Goal: Go to known website: Go to known website

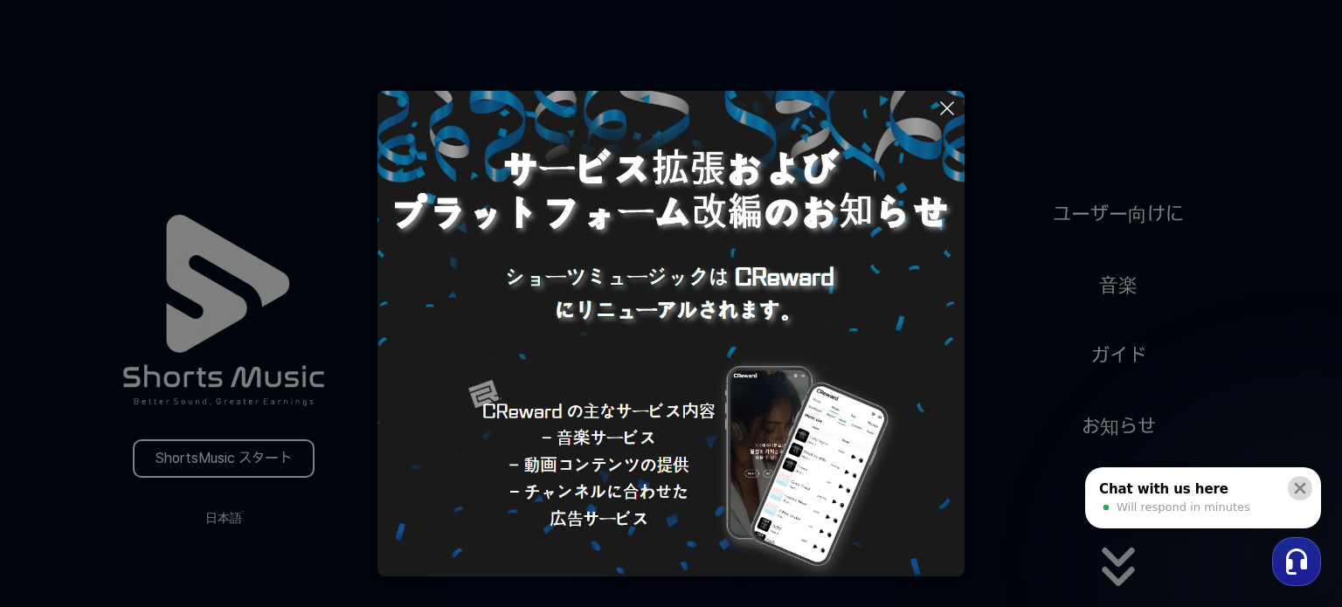
click at [1303, 487] on icon at bounding box center [1300, 488] width 11 height 11
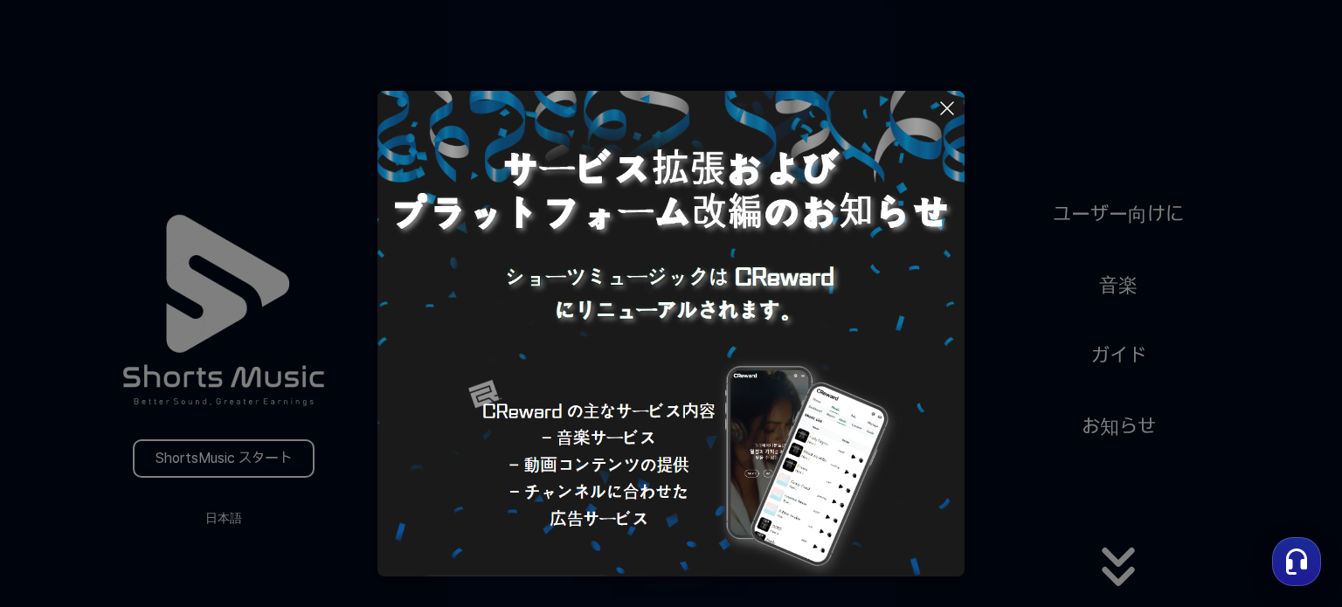
click at [238, 516] on button at bounding box center [671, 303] width 1342 height 607
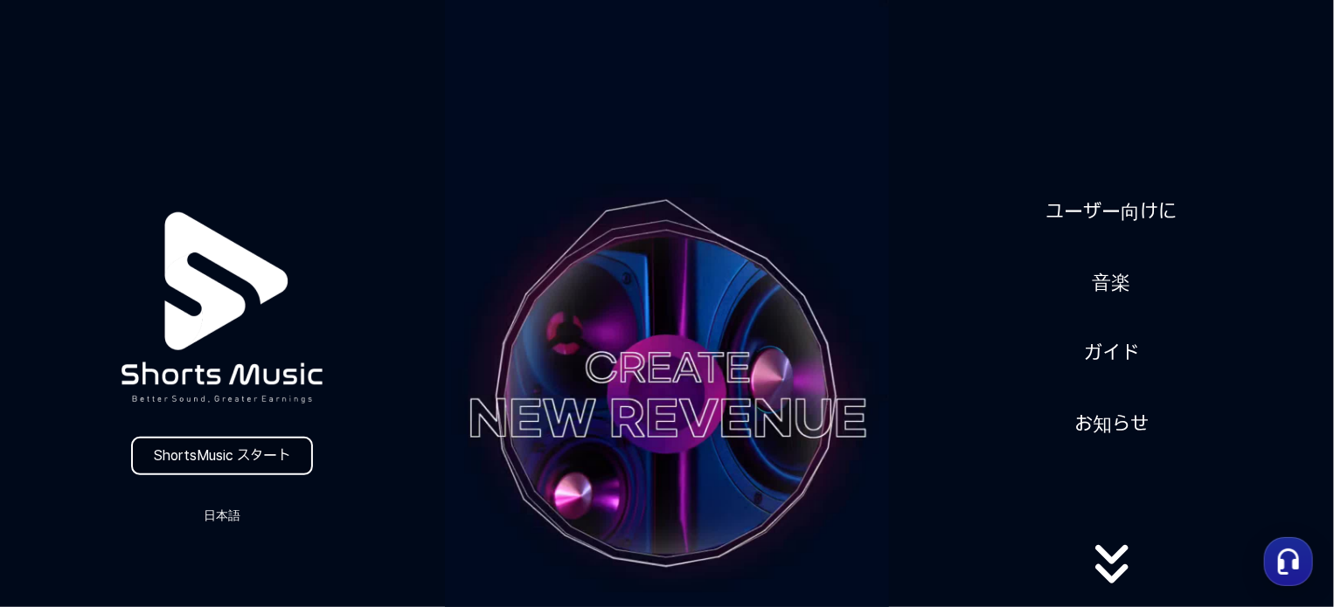
click at [246, 452] on link "ShortsMusic スタート" at bounding box center [222, 456] width 182 height 38
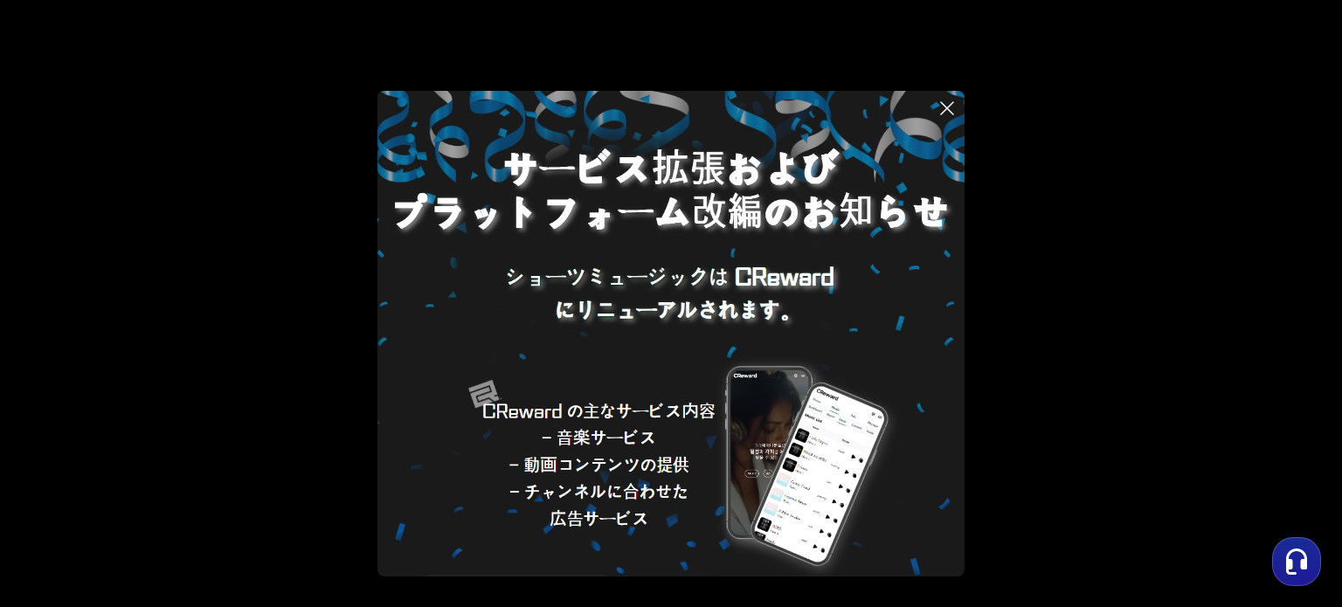
click at [577, 566] on img at bounding box center [514, 599] width 218 height 66
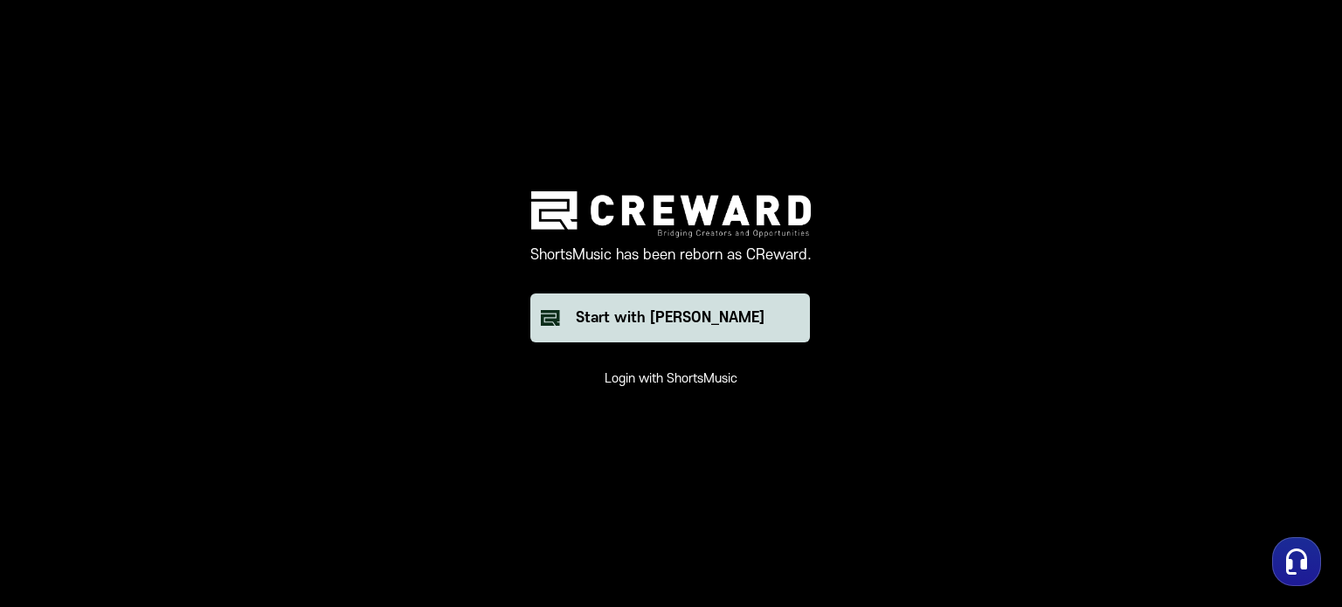
click at [681, 325] on div "Start with [PERSON_NAME]" at bounding box center [670, 318] width 189 height 21
